Goal: Check status: Check status

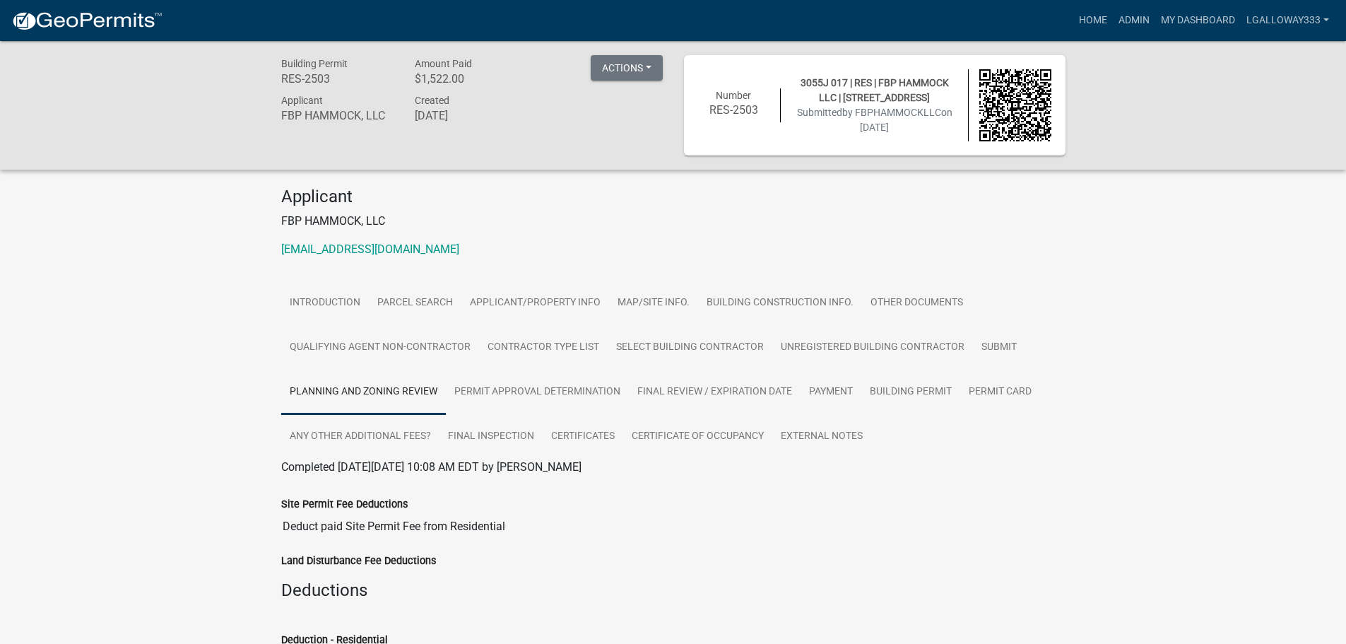
scroll to position [3241, 0]
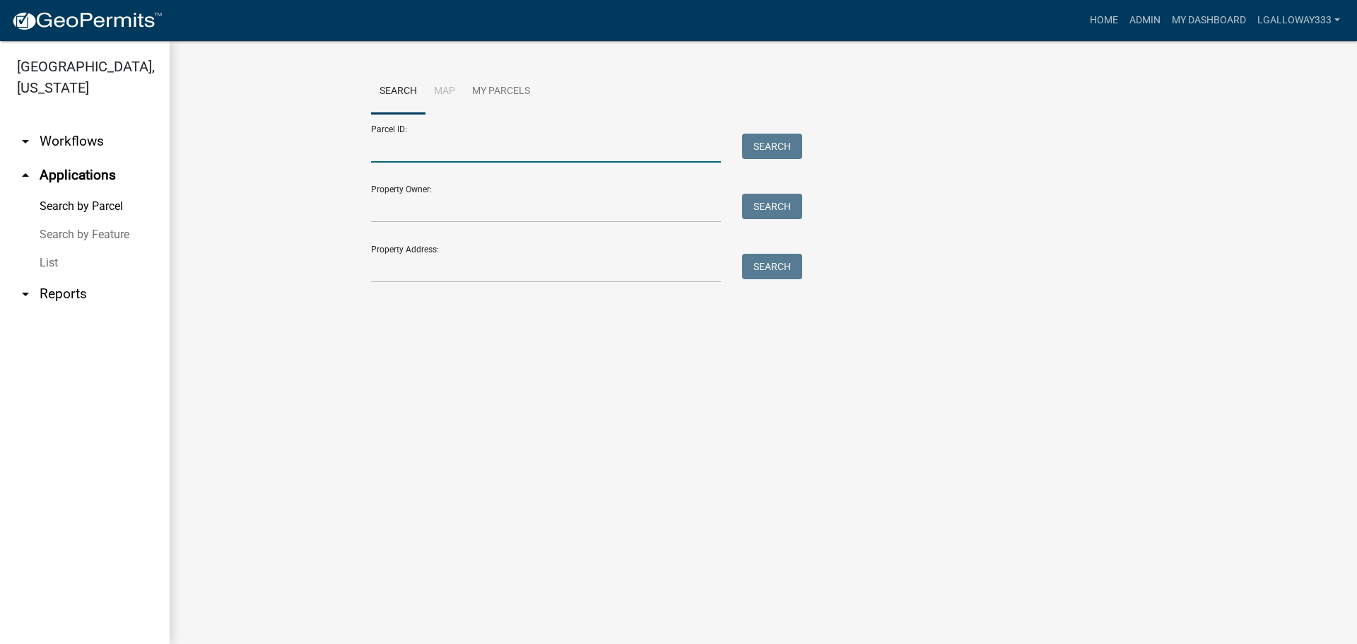
click at [431, 148] on input "Parcel ID:" at bounding box center [546, 148] width 350 height 29
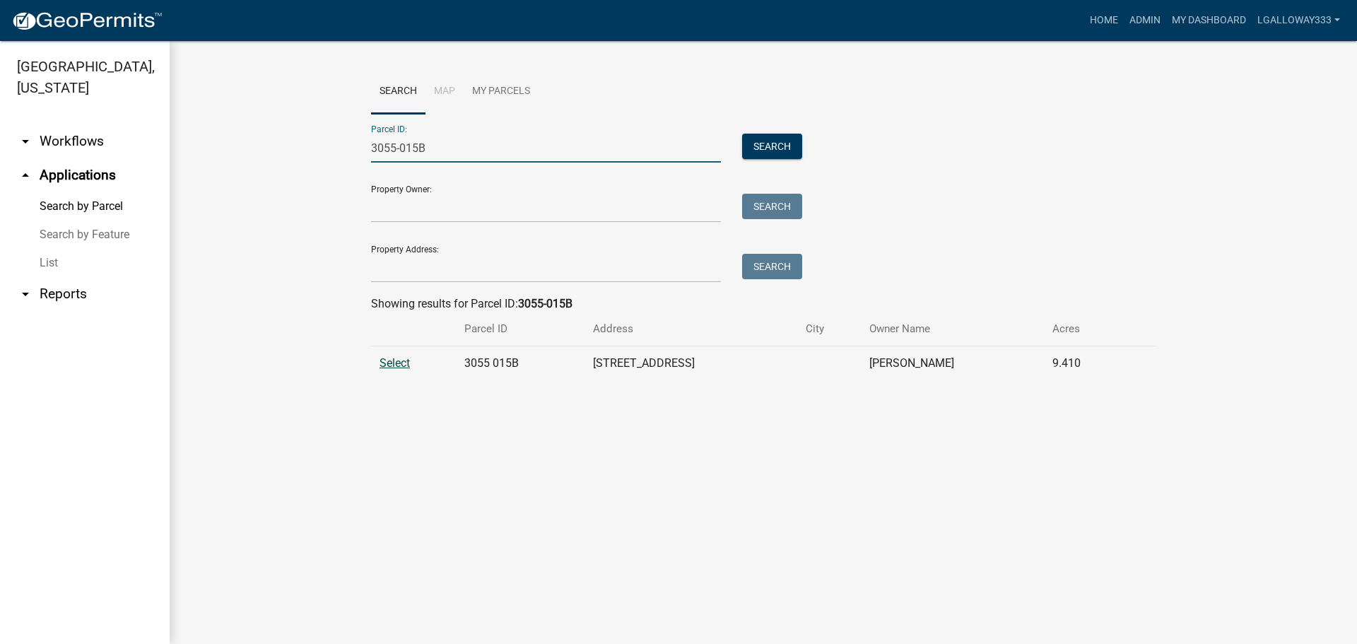
type input "3055-015B"
click at [396, 368] on span "Select" at bounding box center [395, 362] width 30 height 13
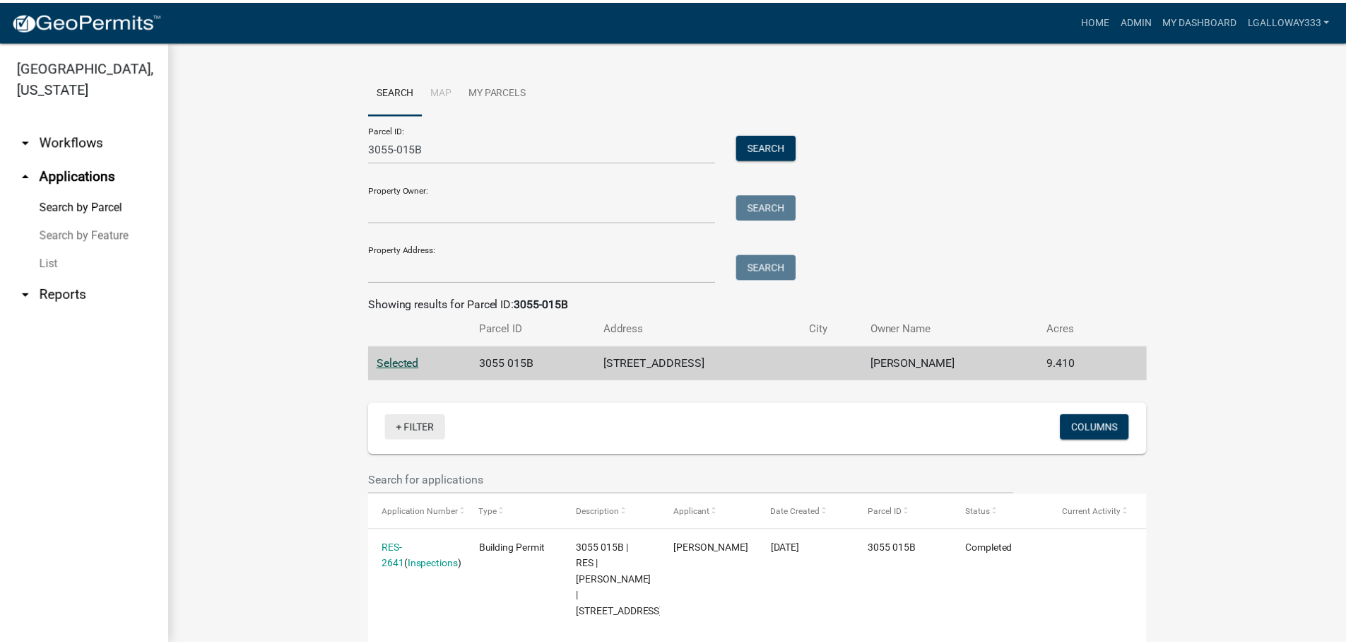
scroll to position [124, 0]
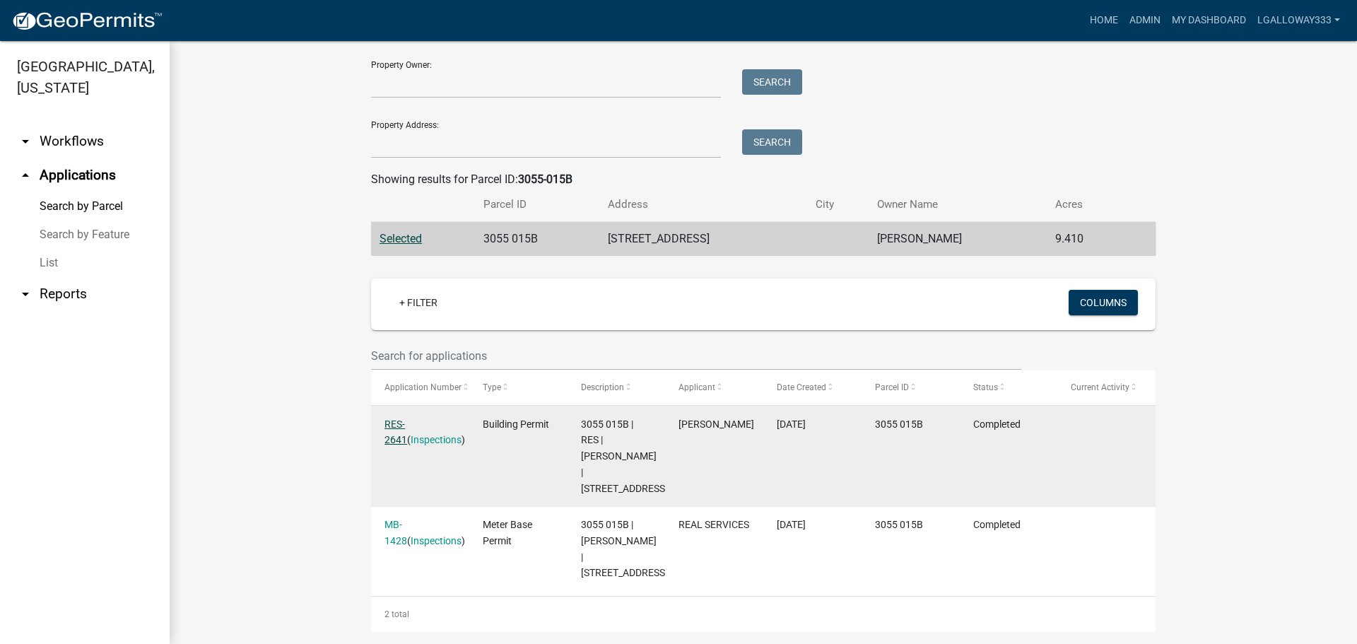
click at [407, 424] on link "RES-2641" at bounding box center [396, 432] width 23 height 28
